Goal: Task Accomplishment & Management: Manage account settings

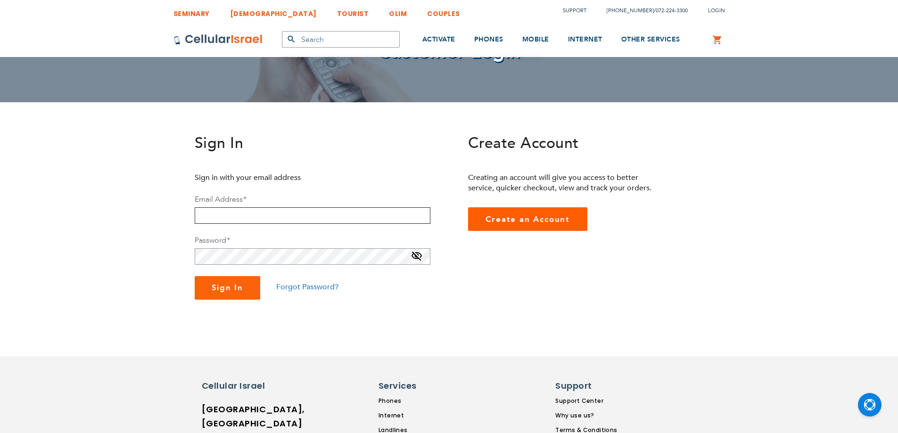
type input "[EMAIL_ADDRESS][DOMAIN_NAME]"
click at [291, 212] on input "[EMAIL_ADDRESS][DOMAIN_NAME]" at bounding box center [313, 215] width 236 height 16
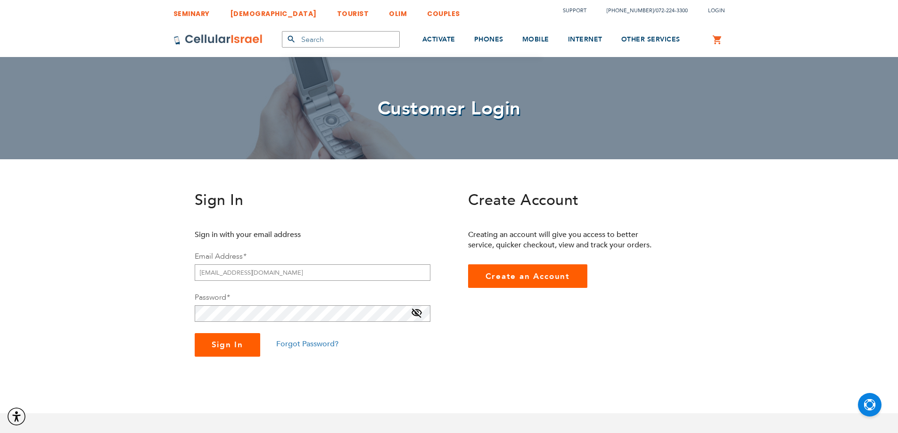
click at [226, 345] on span "Sign In" at bounding box center [228, 344] width 32 height 11
type input "[EMAIL_ADDRESS][DOMAIN_NAME]"
click at [235, 347] on span "Sign In" at bounding box center [228, 344] width 32 height 11
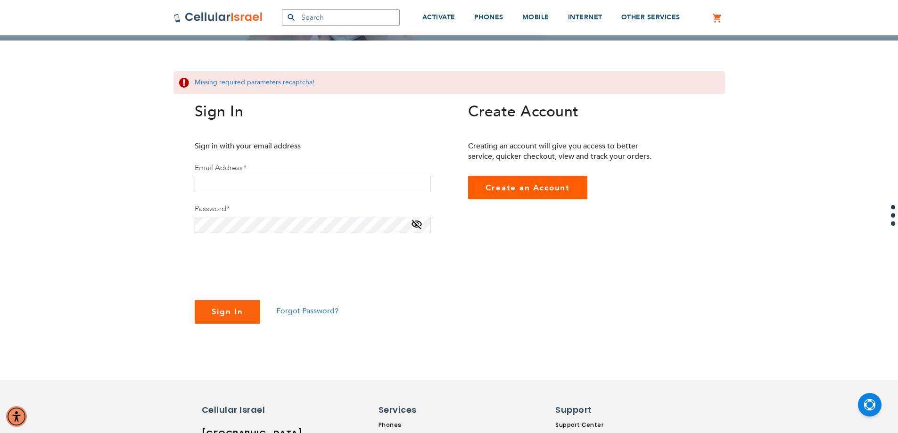
scroll to position [141, 0]
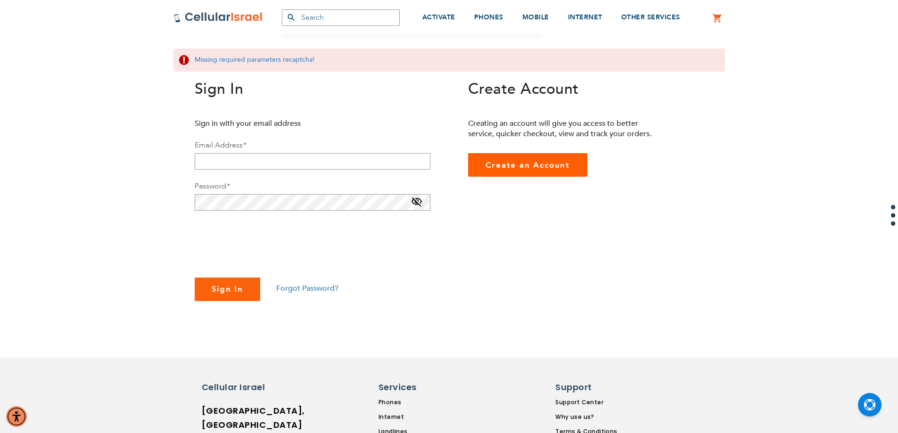
checkbox input "true"
type input "[EMAIL_ADDRESS][DOMAIN_NAME]"
click at [230, 290] on span "Sign In" at bounding box center [228, 289] width 32 height 11
